Goal: Book appointment/travel/reservation

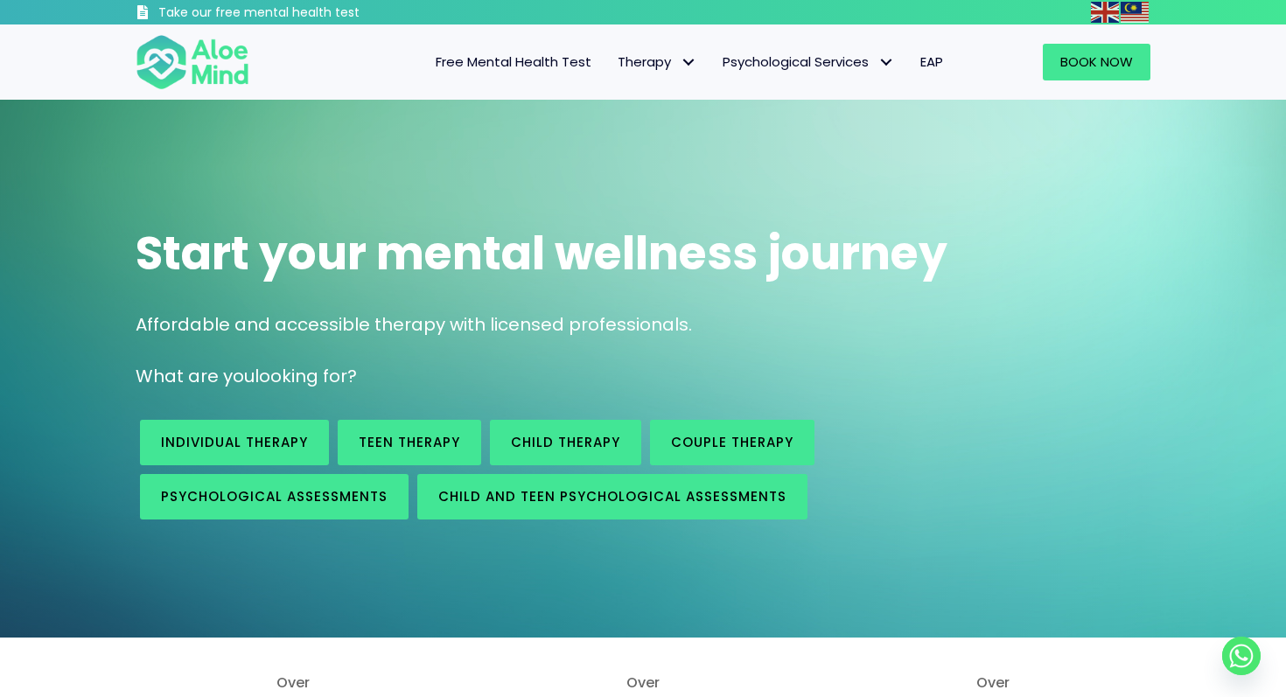
click at [261, 445] on span "Individual therapy" at bounding box center [234, 442] width 147 height 18
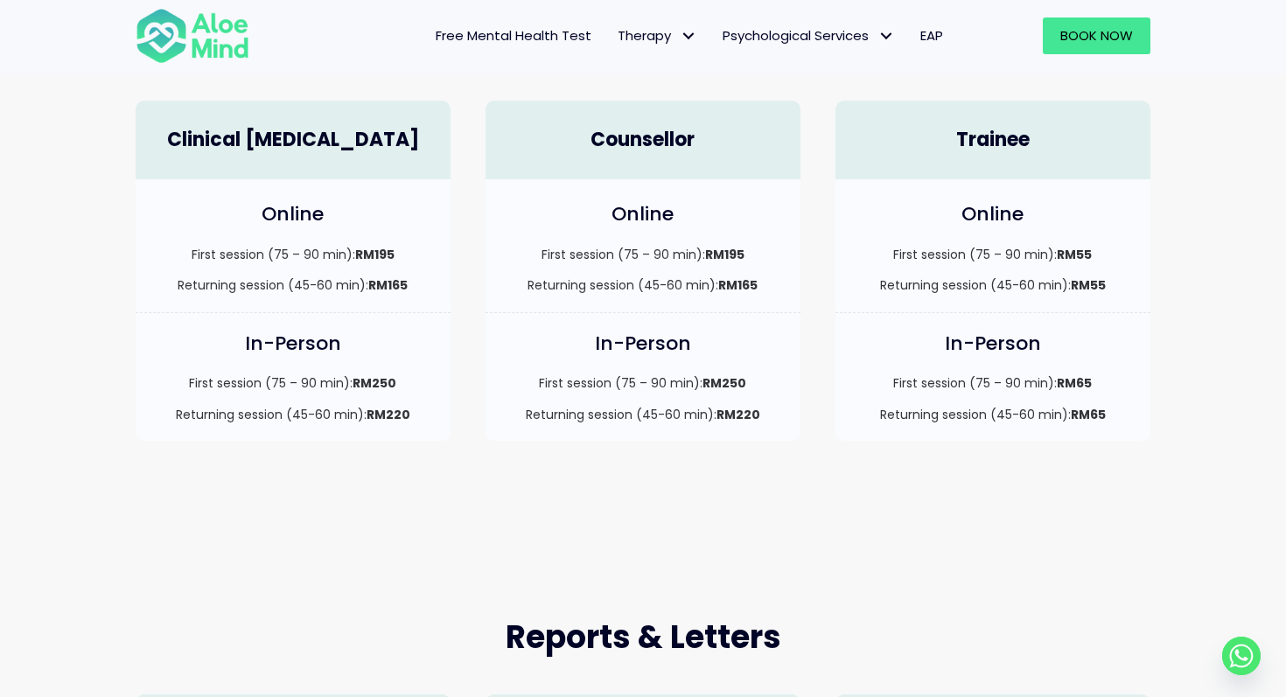
scroll to position [293, 0]
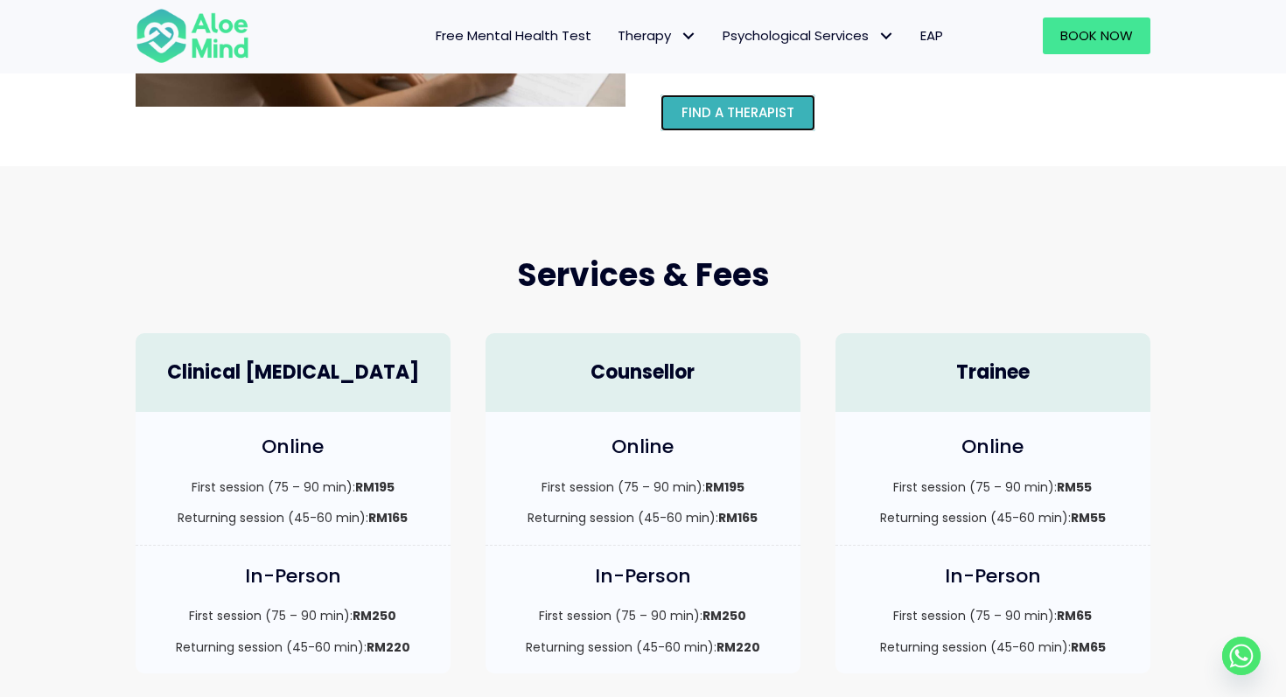
click at [740, 112] on span "Find a therapist" at bounding box center [738, 112] width 113 height 18
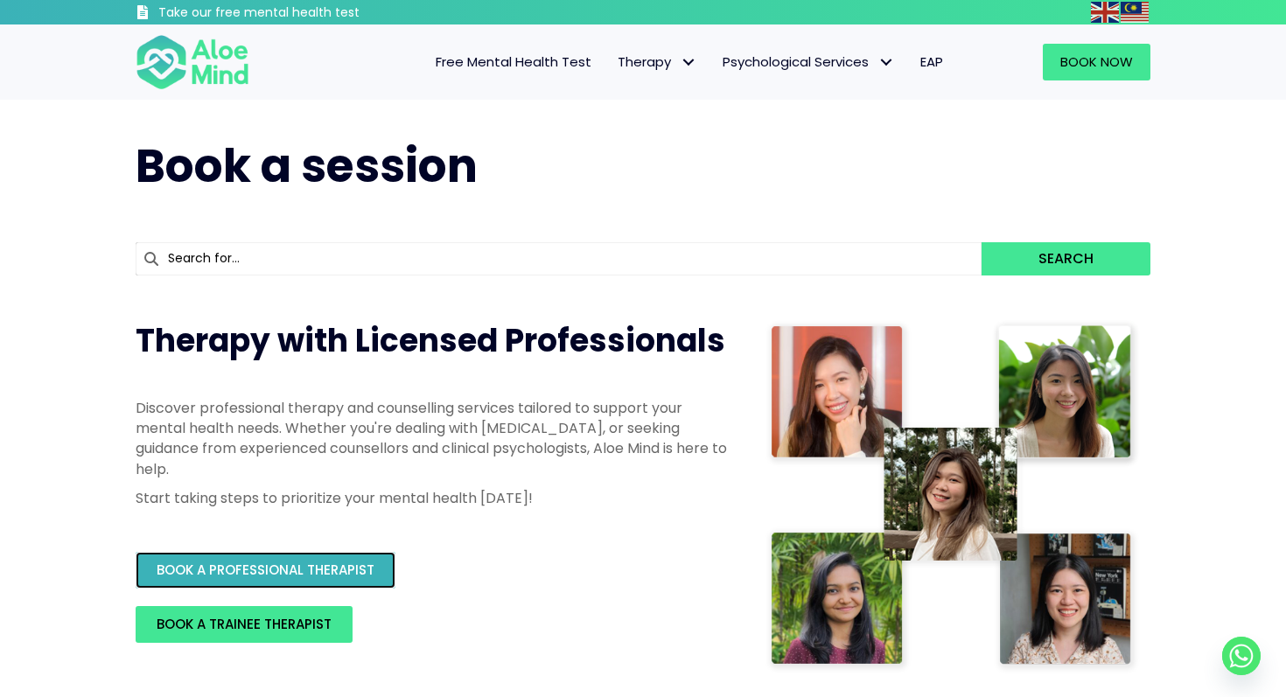
click at [350, 571] on span "BOOK A PROFESSIONAL THERAPIST" at bounding box center [266, 570] width 218 height 18
